Goal: Communication & Community: Answer question/provide support

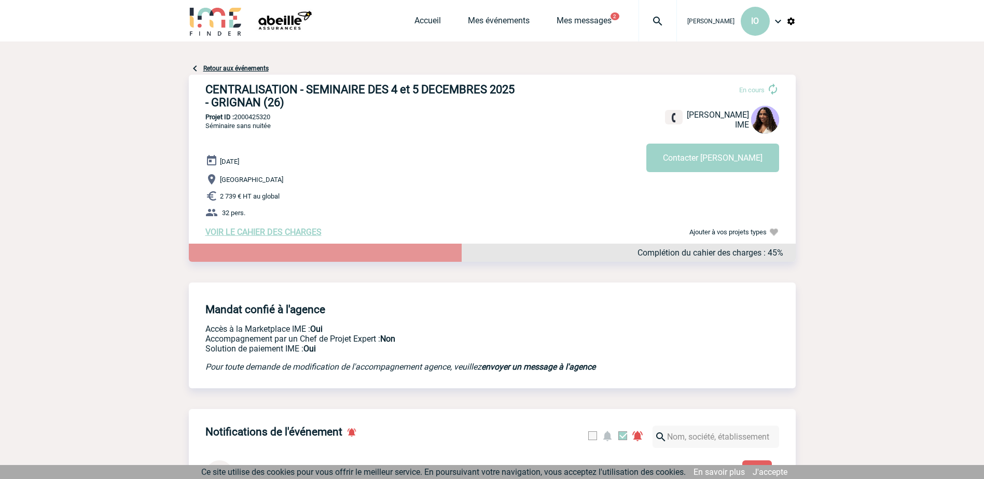
click at [278, 232] on span "VOIR LE CAHIER DES CHARGES" at bounding box center [263, 232] width 116 height 10
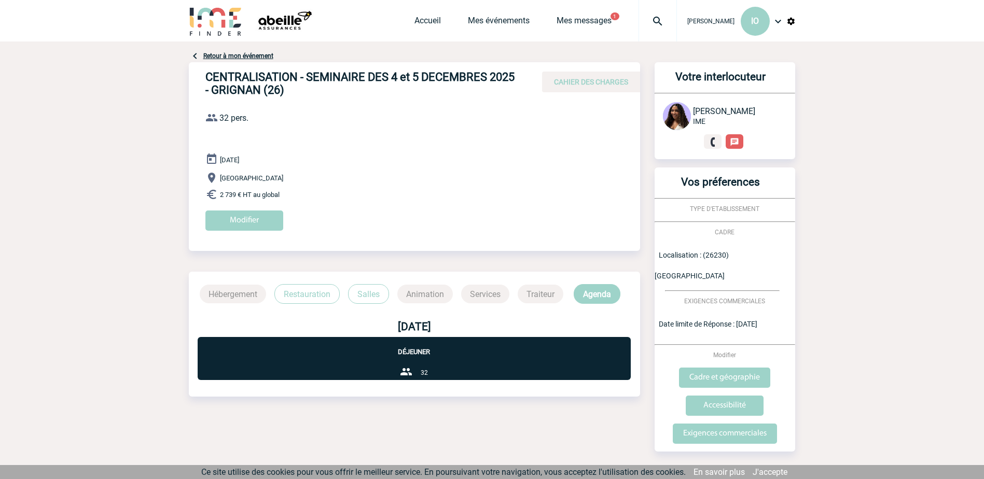
scroll to position [22, 0]
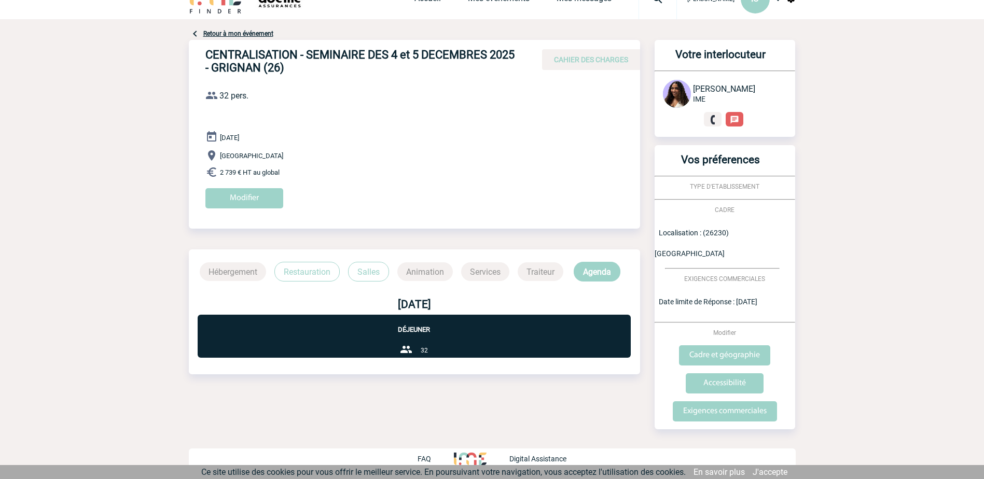
click at [307, 270] on p "Restauration" at bounding box center [306, 272] width 65 height 20
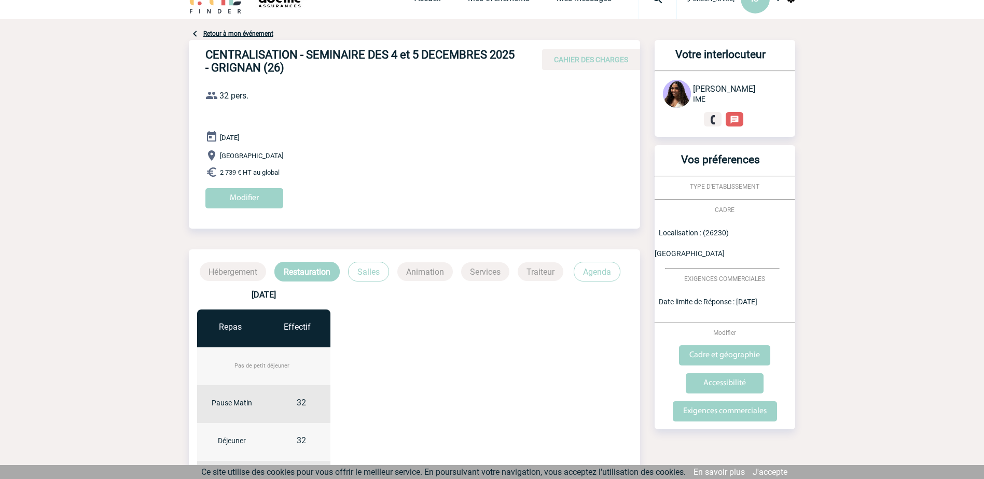
click at [364, 269] on p "Salles" at bounding box center [368, 272] width 41 height 20
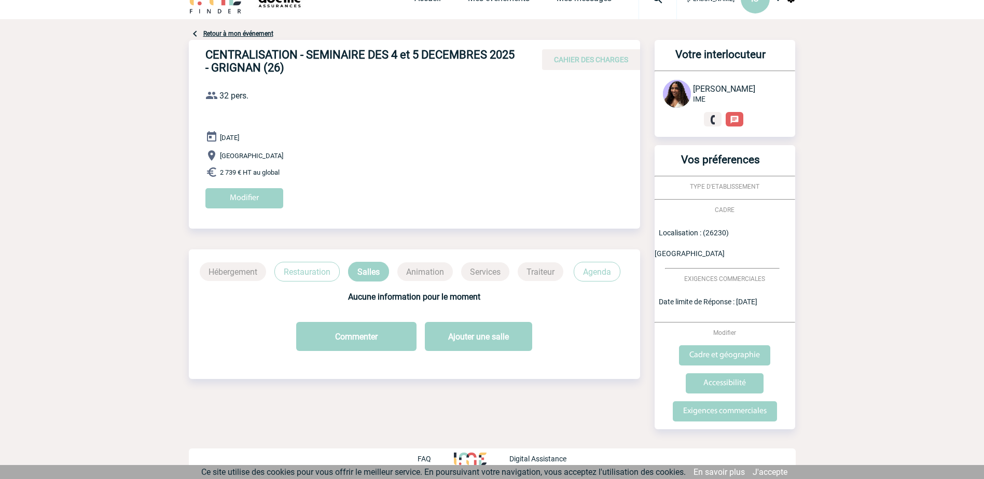
click at [601, 272] on p "Agenda" at bounding box center [597, 272] width 47 height 20
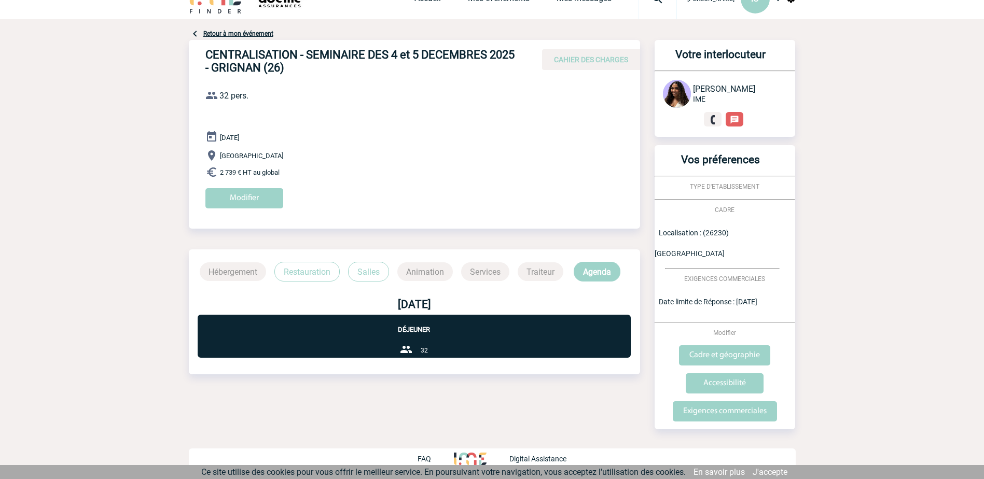
click at [302, 271] on p "Restauration" at bounding box center [306, 272] width 65 height 20
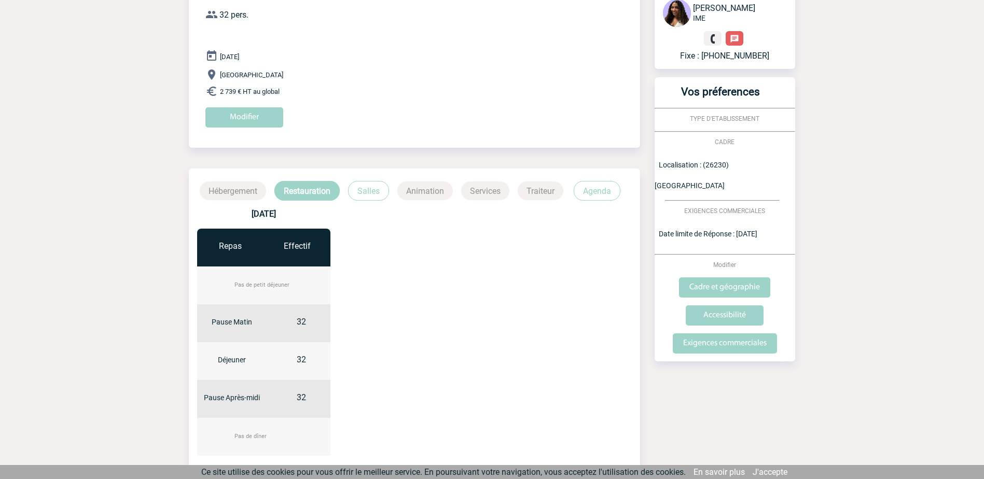
scroll to position [104, 0]
click at [740, 341] on input "Exigences commerciales" at bounding box center [725, 343] width 104 height 20
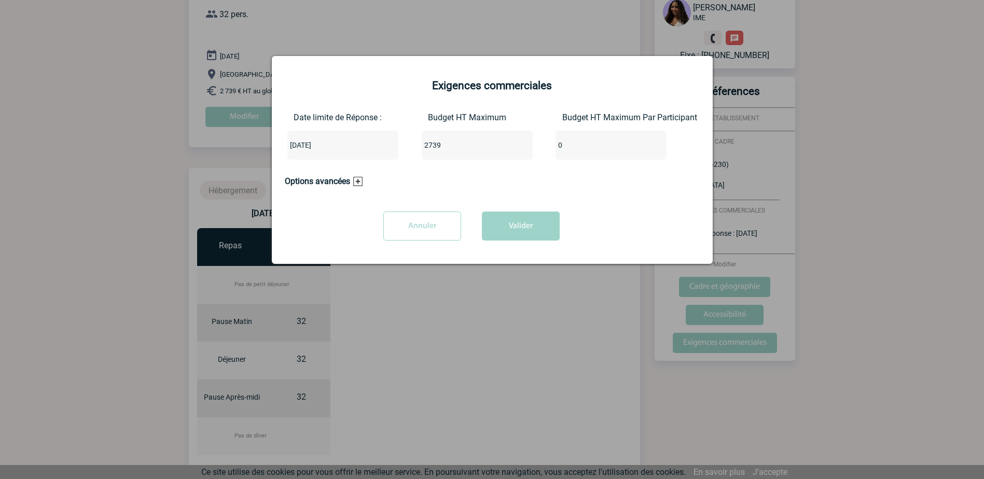
drag, startPoint x: 925, startPoint y: 175, endPoint x: 875, endPoint y: 179, distance: 49.9
click at [925, 175] on div at bounding box center [492, 239] width 984 height 479
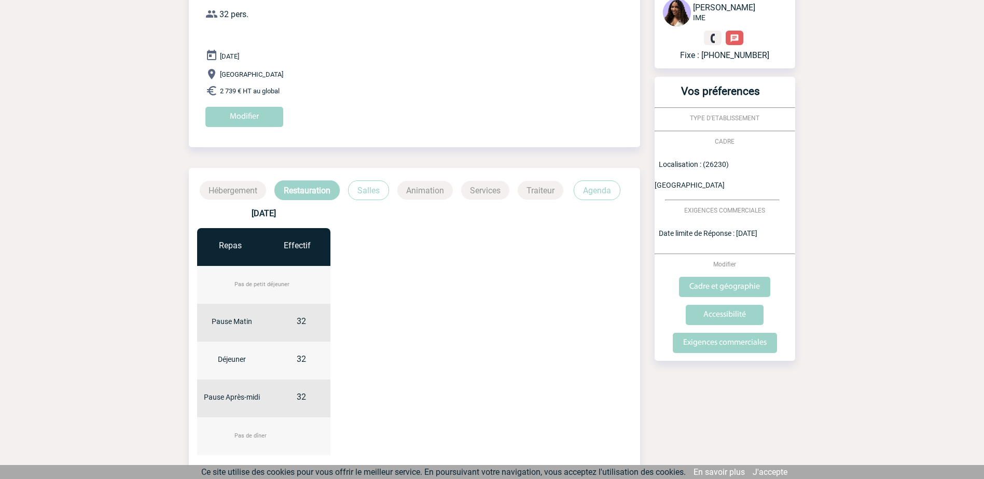
scroll to position [0, 0]
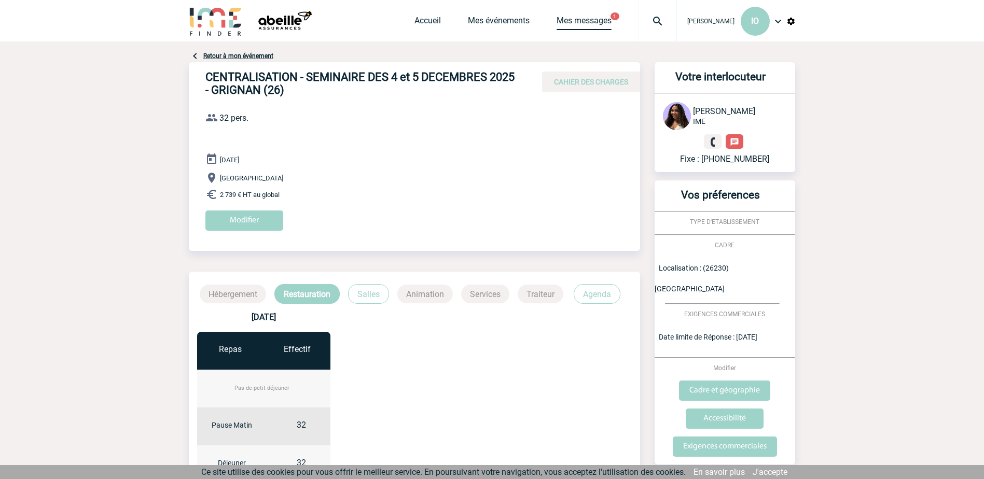
click at [591, 20] on link "Mes messages" at bounding box center [584, 23] width 55 height 15
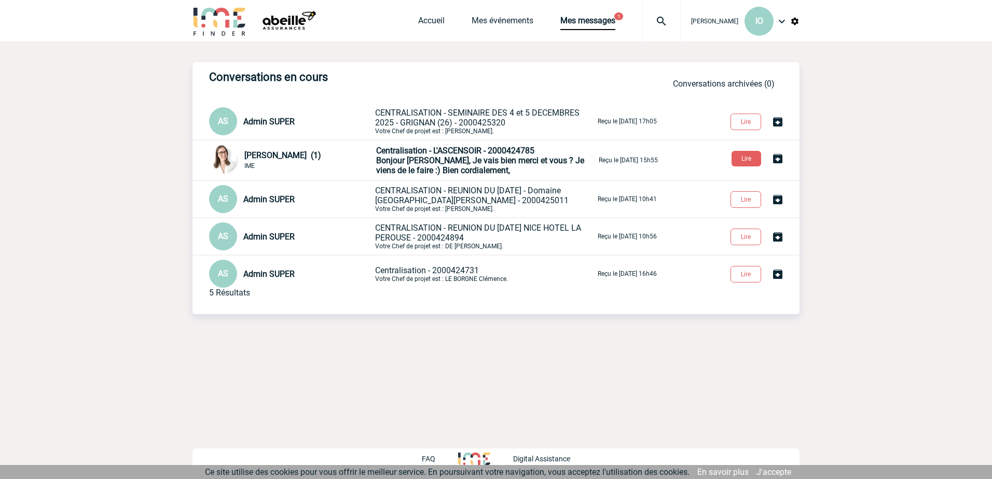
click at [490, 161] on span "Bonjour Isabelle, Je vais bien merci et vous ? Je viens de le faire :) Bien cor…" at bounding box center [480, 166] width 208 height 20
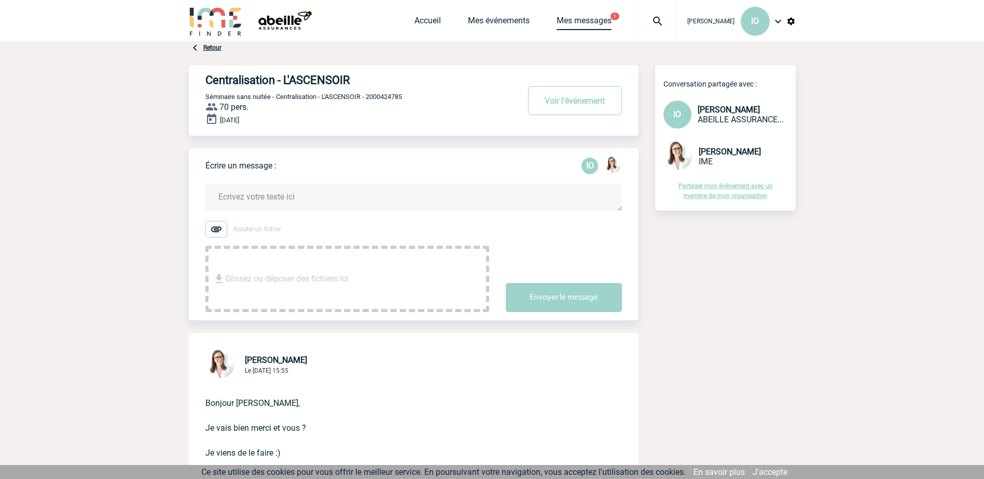
click at [589, 18] on link "Mes messages" at bounding box center [584, 23] width 55 height 15
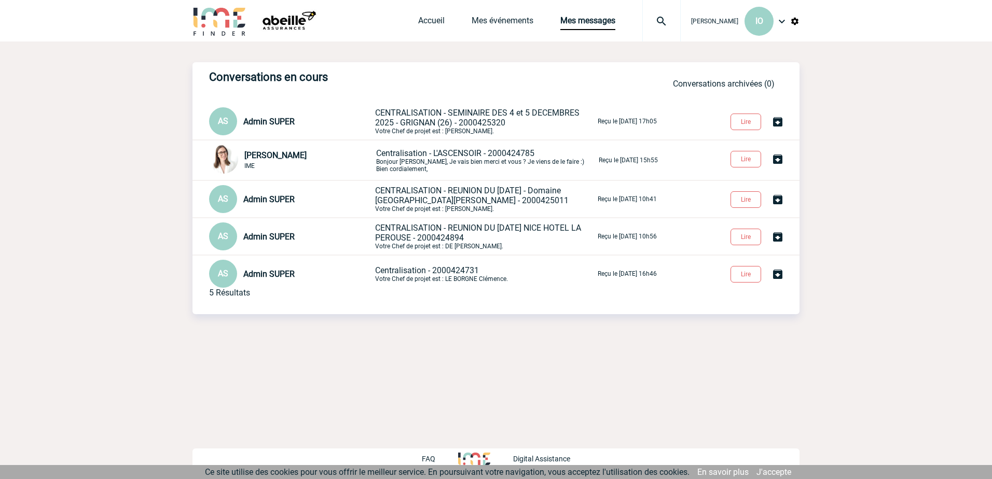
click at [463, 125] on span "CENTRALISATION - SEMINAIRE DES 4 et 5 DECEMBRES 2025 - GRIGNAN (26) - 2000425320" at bounding box center [477, 118] width 204 height 20
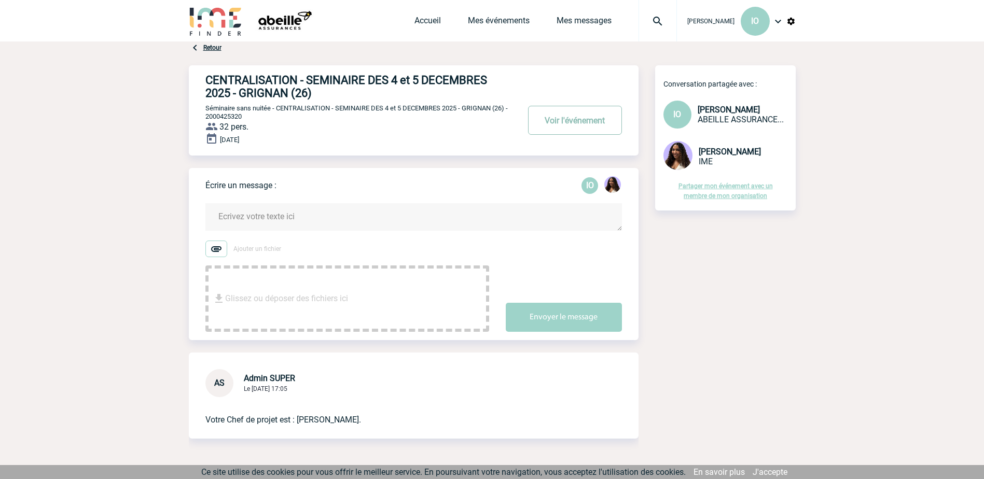
click at [592, 122] on button "Voir l'événement" at bounding box center [575, 120] width 94 height 29
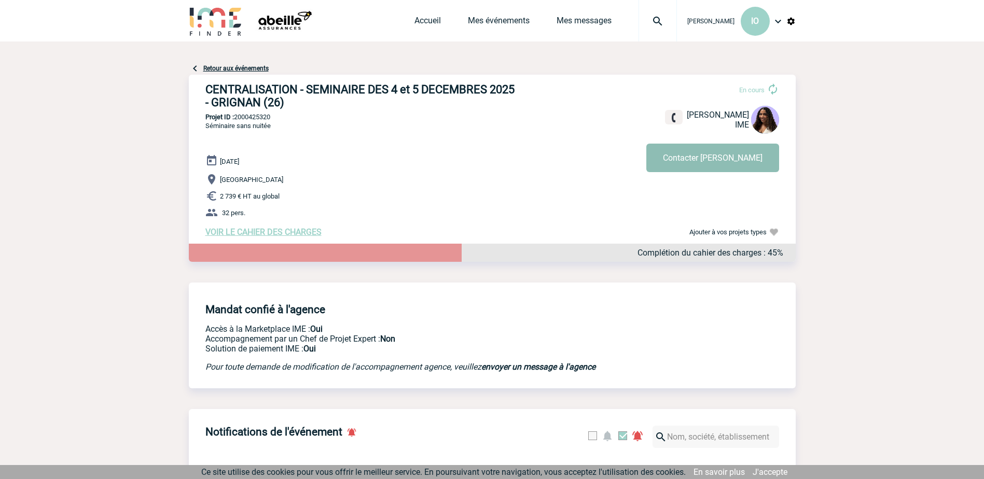
click at [734, 153] on button "Contacter [PERSON_NAME]" at bounding box center [712, 158] width 133 height 29
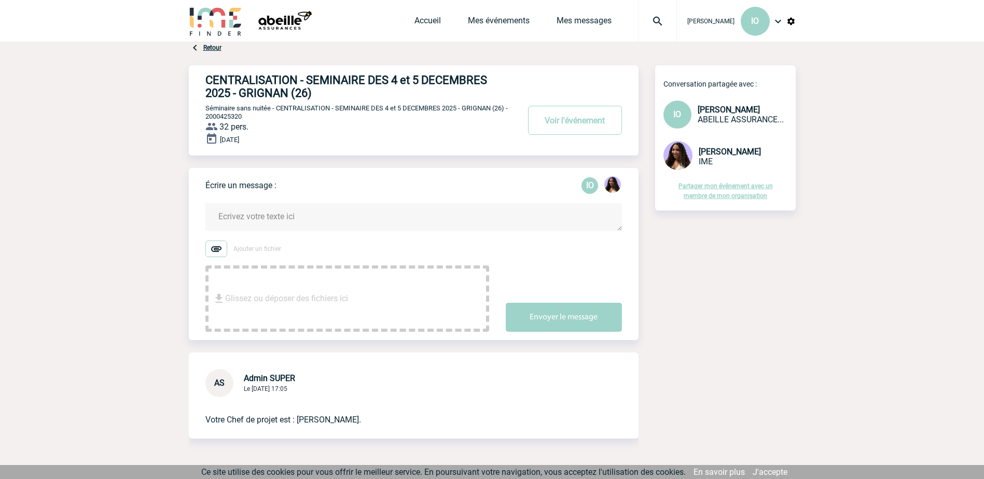
click at [242, 223] on textarea at bounding box center [413, 216] width 417 height 27
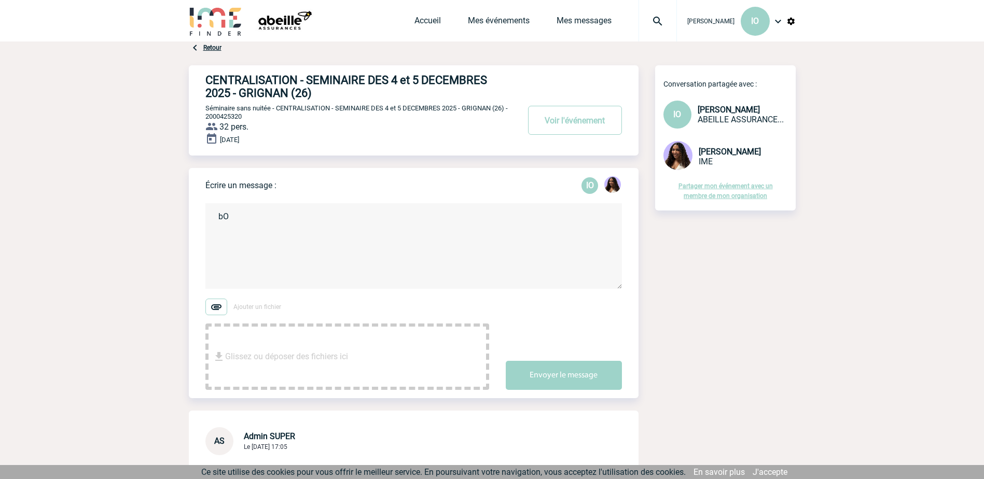
type textarea "b"
drag, startPoint x: 282, startPoint y: 222, endPoint x: 304, endPoint y: 217, distance: 22.4
click at [284, 222] on textarea "Bonjour Jessica," at bounding box center [413, 246] width 417 height 86
paste textarea "2- Prendre contact avec Tomas à la Bastide Grignan - contact@labastidedegrignan…"
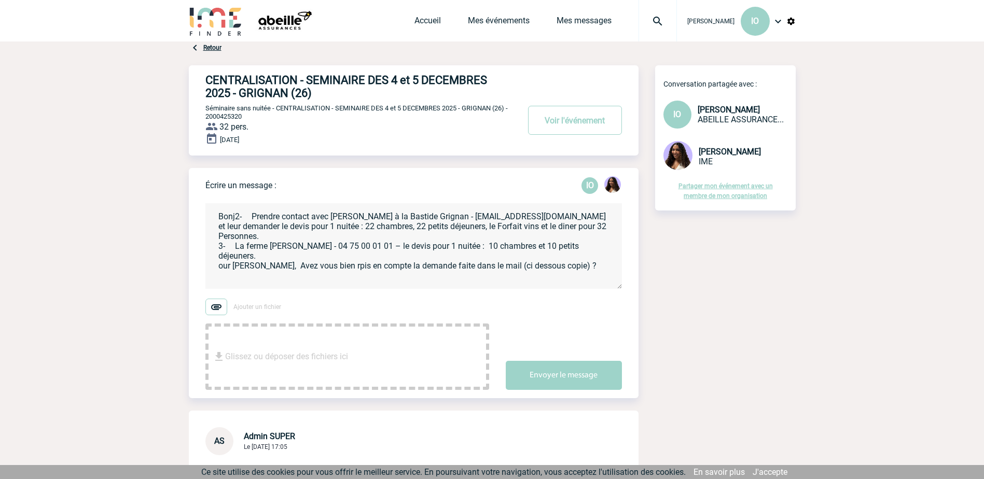
click at [251, 215] on textarea "Bonj2- Prendre contact avec Tomas à la Bastide Grignan - contact@labastidedegri…" at bounding box center [413, 246] width 417 height 86
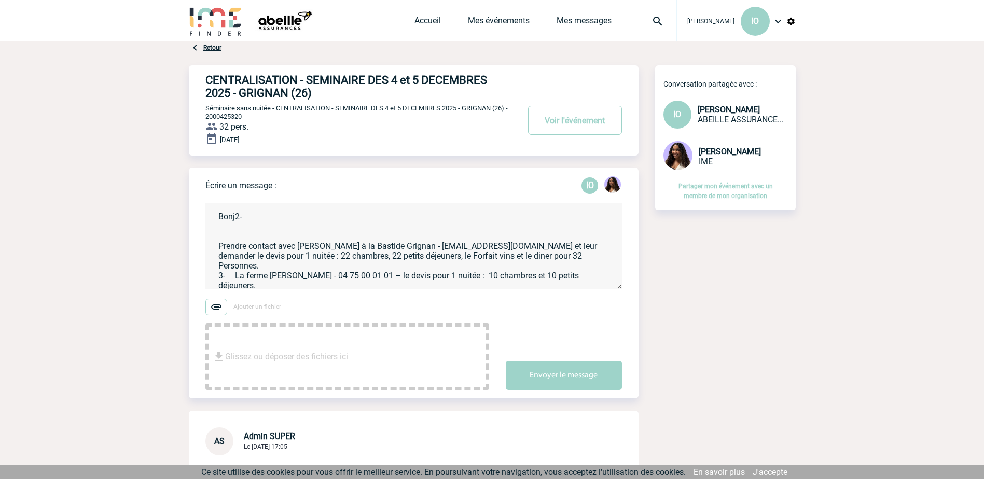
drag, startPoint x: 246, startPoint y: 218, endPoint x: 192, endPoint y: 216, distance: 54.0
click at [192, 216] on div "Écrire un message : IO Bonj2- Prendre contact avec Tomas à la Bastide Grignan -…" at bounding box center [414, 283] width 450 height 230
click at [234, 273] on textarea "Bonjour Prendre contact avec Tomas à la Bastide Grignan - contact@labastidedegr…" at bounding box center [413, 246] width 417 height 86
drag, startPoint x: 218, startPoint y: 277, endPoint x: 555, endPoint y: 284, distance: 336.3
click at [555, 284] on textarea "Bonjour Prendre contact avec Tomas à la Bastide Grignan - contact@labastidedegr…" at bounding box center [413, 246] width 417 height 86
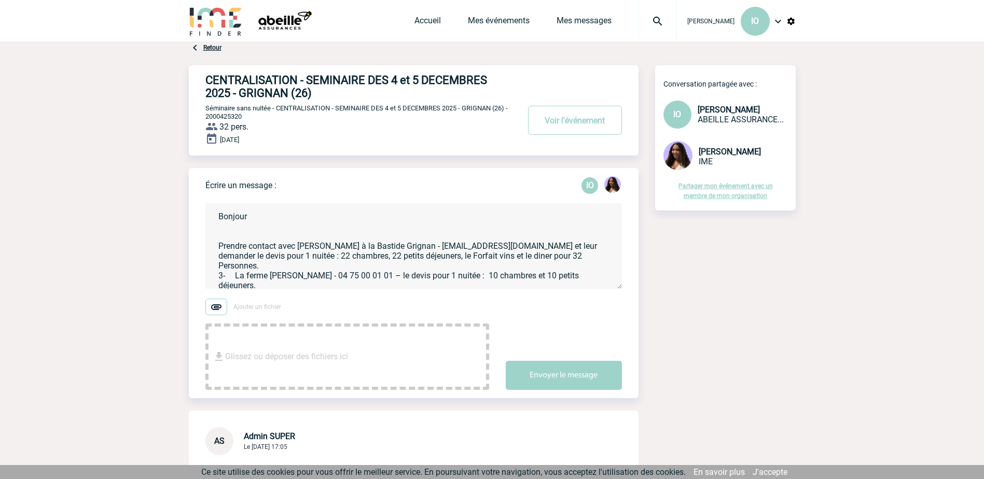
click at [260, 220] on textarea "Bonjour Prendre contact avec Tomas à la Bastide Grignan - contact@labastidedegr…" at bounding box center [413, 246] width 417 height 86
paste textarea "Jessica, Avez vous bien rpis en compte la demande faite dans le mail (ci dessou…"
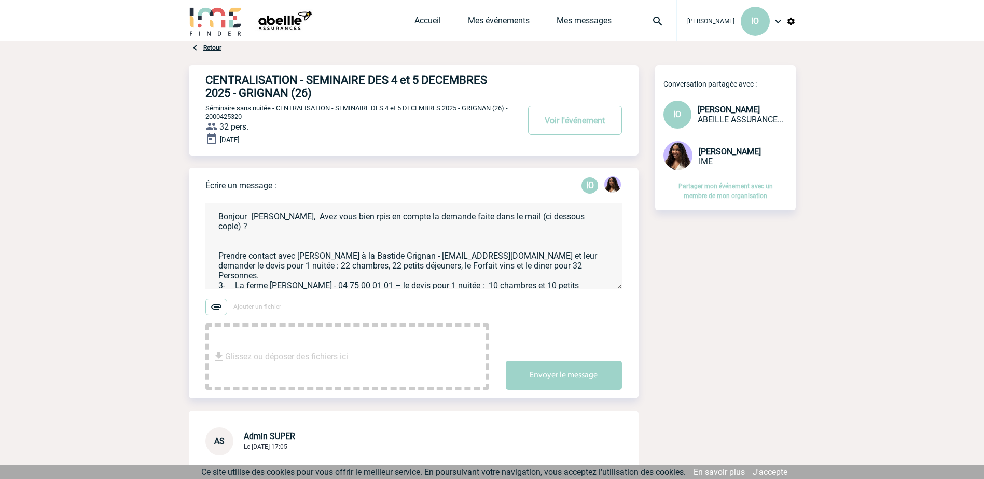
click at [250, 219] on textarea "Bonjour Jessica, Avez vous bien rpis en compte la demande faite dans le mail (c…" at bounding box center [413, 246] width 417 height 86
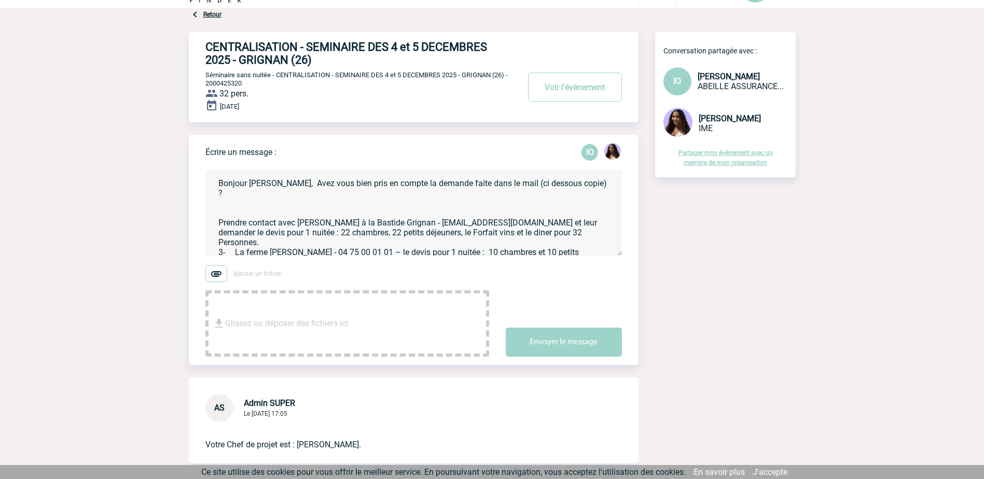
scroll to position [52, 0]
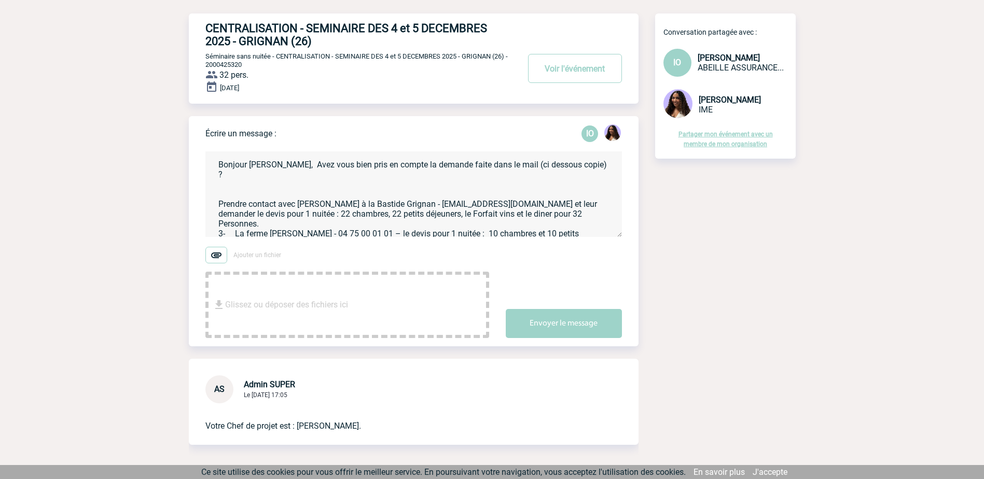
click at [217, 196] on textarea "Bonjour Jessica, Avez vous bien pris en compte la demande faite dans le mail (c…" at bounding box center [413, 195] width 417 height 86
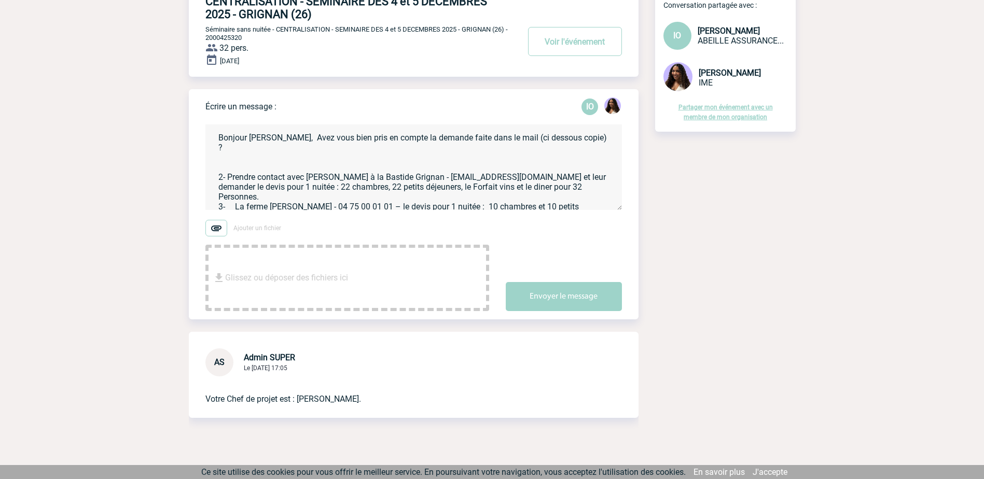
scroll to position [103, 0]
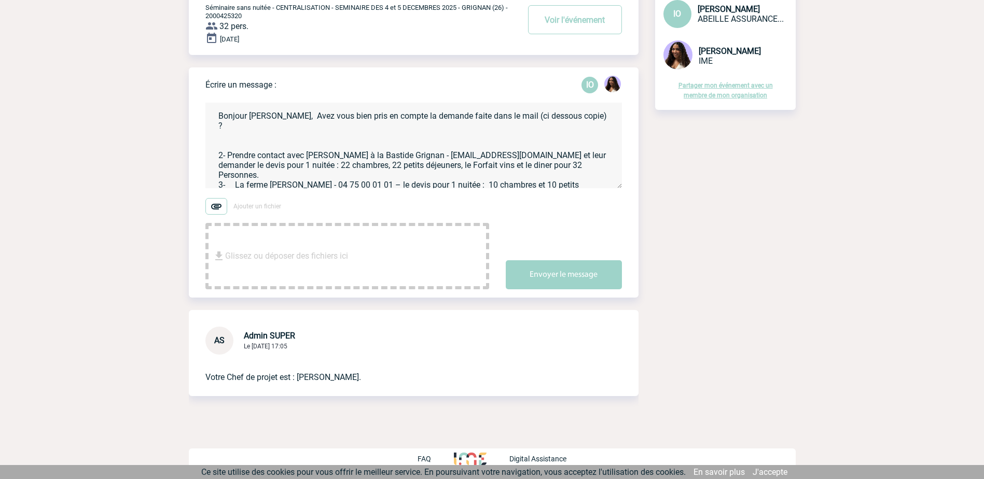
click at [608, 167] on textarea "Bonjour Jessica, Avez vous bien pris en compte la demande faite dans le mail (c…" at bounding box center [413, 146] width 417 height 86
type textarea "Bonjour Jessica, Avez vous bien pris en compte la demande faite dans le mail (c…"
click at [559, 273] on button "Envoyer le message" at bounding box center [564, 274] width 116 height 29
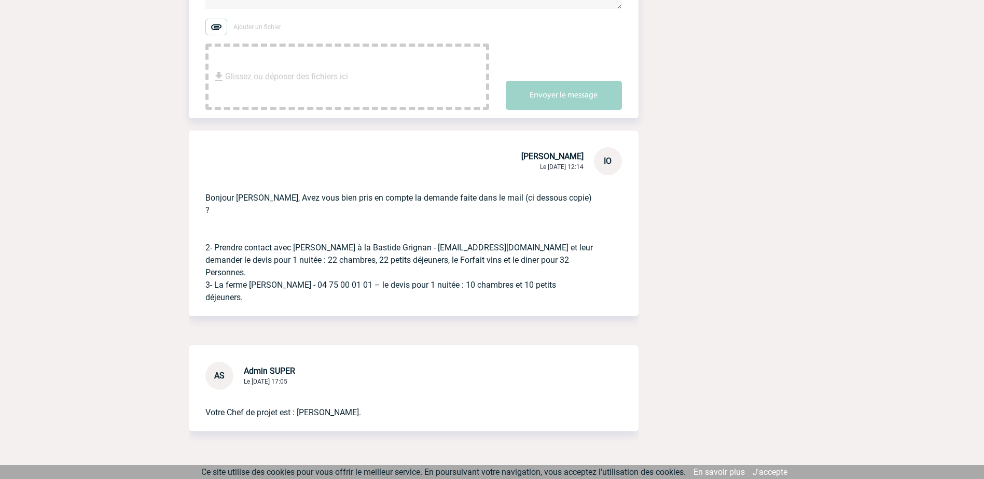
scroll to position [0, 0]
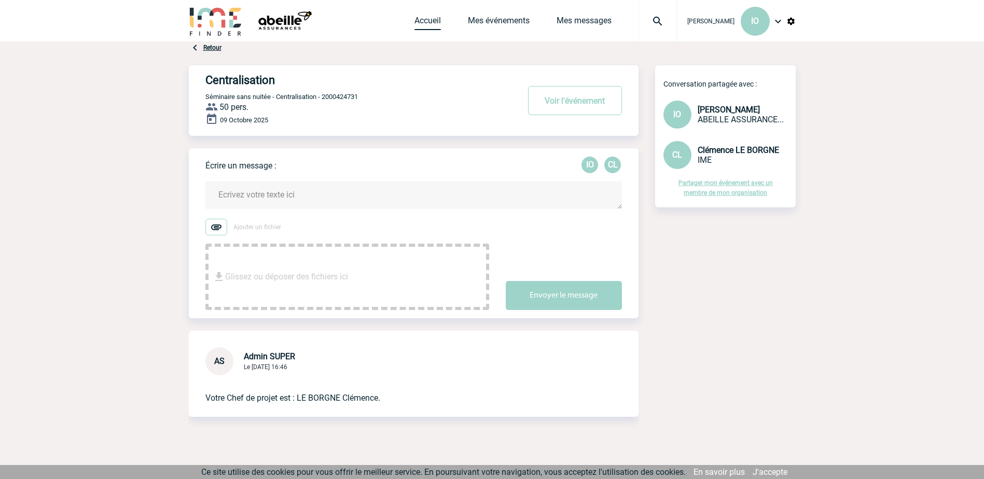
click at [423, 18] on link "Accueil" at bounding box center [428, 23] width 26 height 15
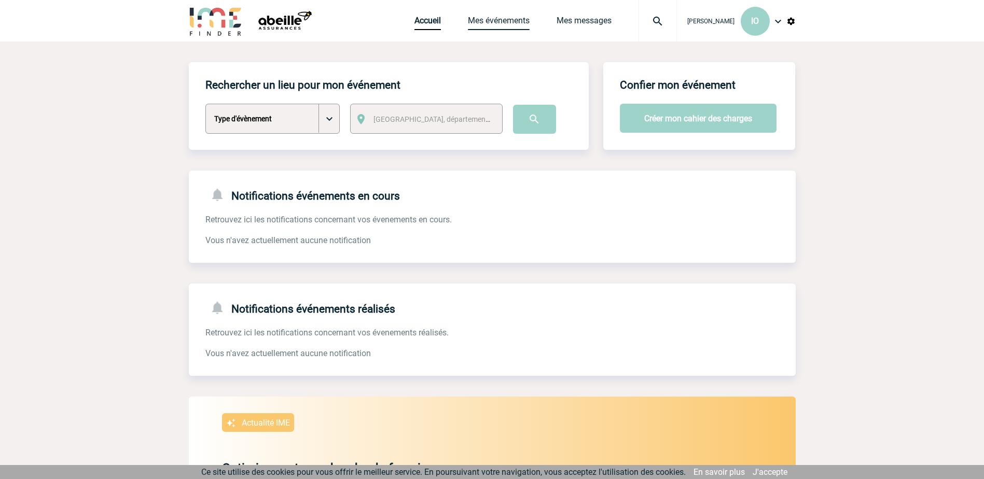
click at [488, 17] on link "Mes événements" at bounding box center [499, 23] width 62 height 15
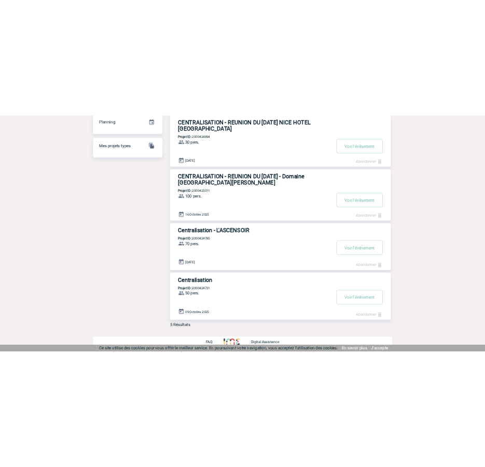
scroll to position [231, 0]
